Goal: Information Seeking & Learning: Find specific fact

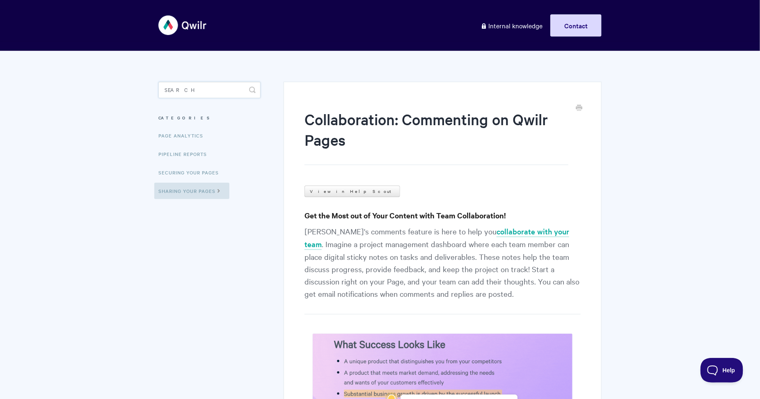
click at [173, 92] on input "Search" at bounding box center [209, 90] width 102 height 16
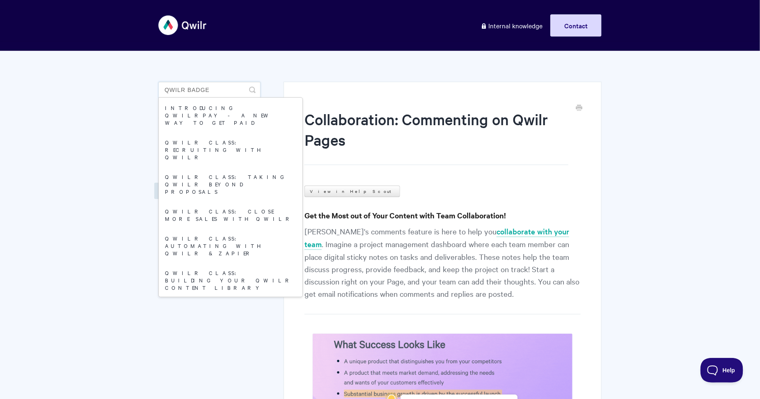
type input "qwilr badge"
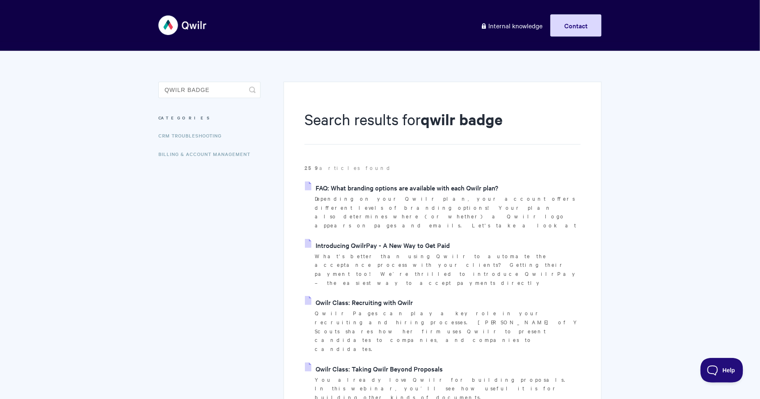
click at [367, 190] on link "FAQ: What branding options are available with each Qwilr plan?" at bounding box center [401, 187] width 193 height 12
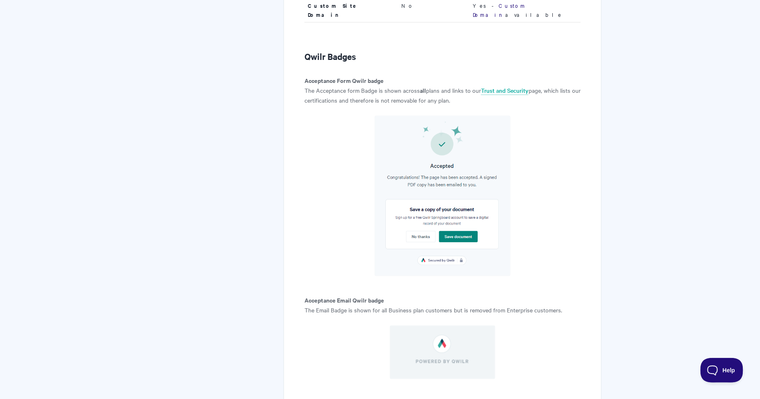
scroll to position [441, 0]
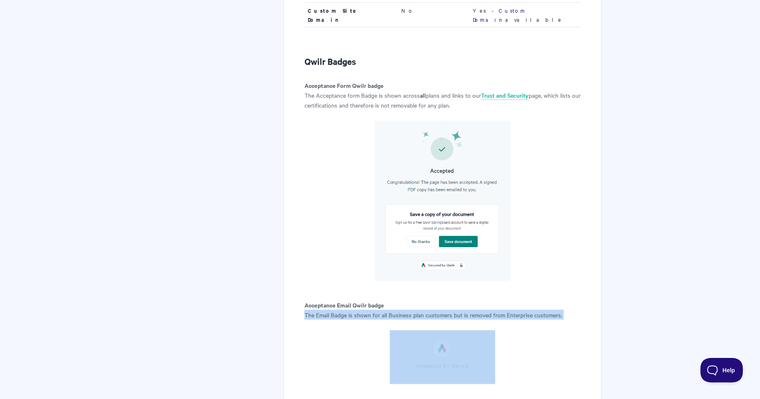
drag, startPoint x: 303, startPoint y: 234, endPoint x: 472, endPoint y: 252, distance: 170.1
click at [472, 252] on div "FAQ: What branding options are available with each Qwilr plan? View in Help Sco…" at bounding box center [443, 69] width 318 height 857
click at [429, 330] on img at bounding box center [443, 357] width 106 height 54
click at [380, 330] on p at bounding box center [443, 357] width 276 height 54
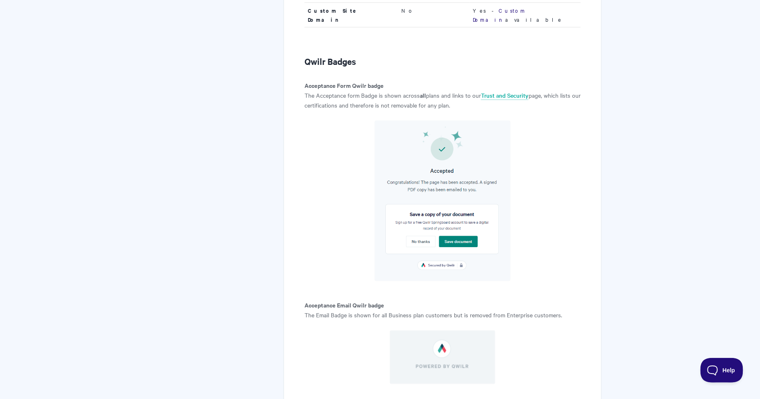
click at [593, 291] on div "FAQ: What branding options are available with each Qwilr plan? View in Help Sco…" at bounding box center [443, 69] width 318 height 857
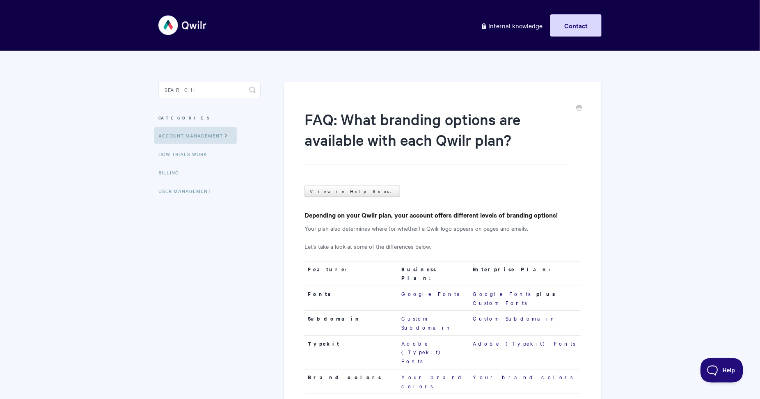
click at [351, 136] on h1 "FAQ: What branding options are available with each Qwilr plan?" at bounding box center [437, 137] width 264 height 56
